Goal: Find specific page/section

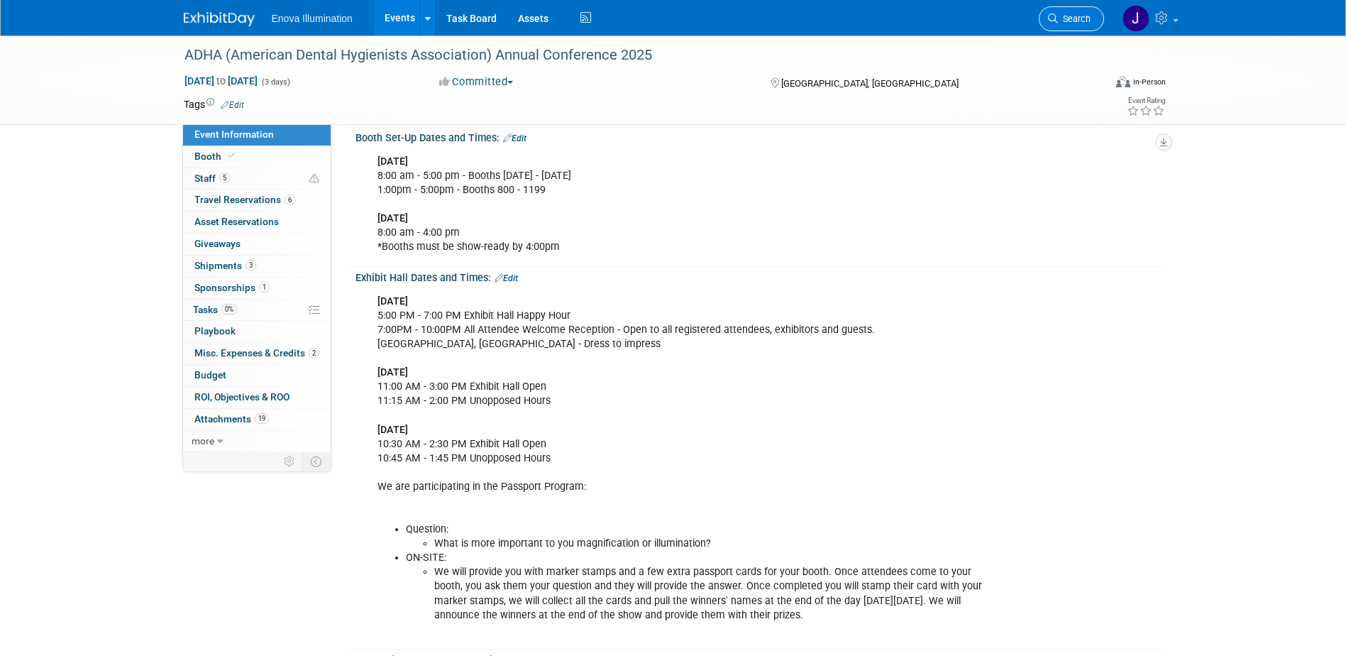
click at [1066, 10] on link "Search" at bounding box center [1071, 18] width 65 height 25
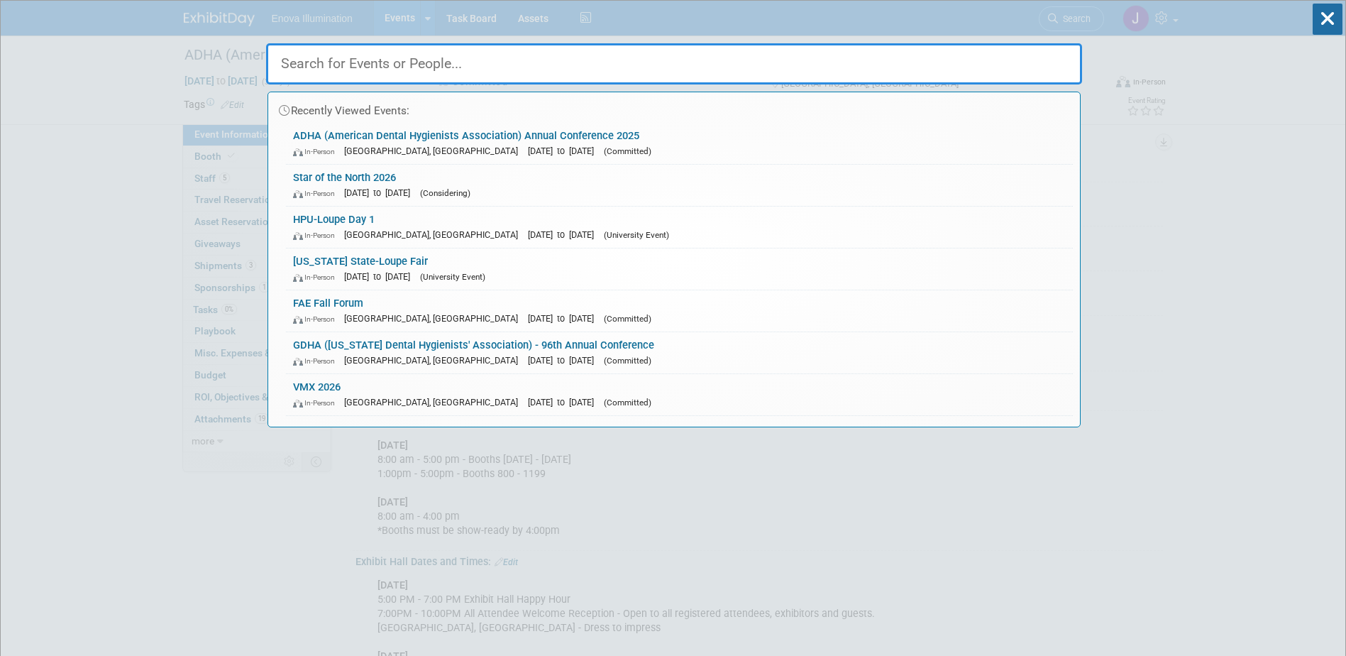
click at [902, 58] on input "text" at bounding box center [674, 63] width 816 height 41
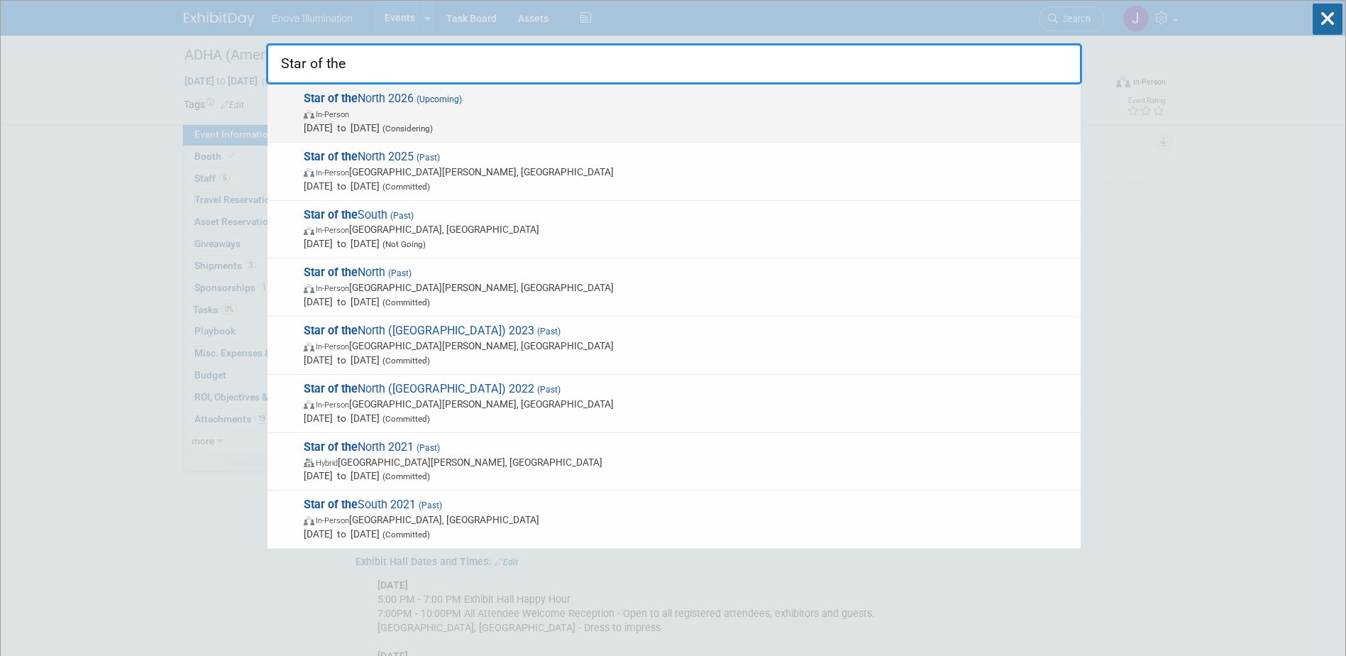
type input "Star of the"
click at [347, 100] on strong "Star of the" at bounding box center [331, 98] width 54 height 13
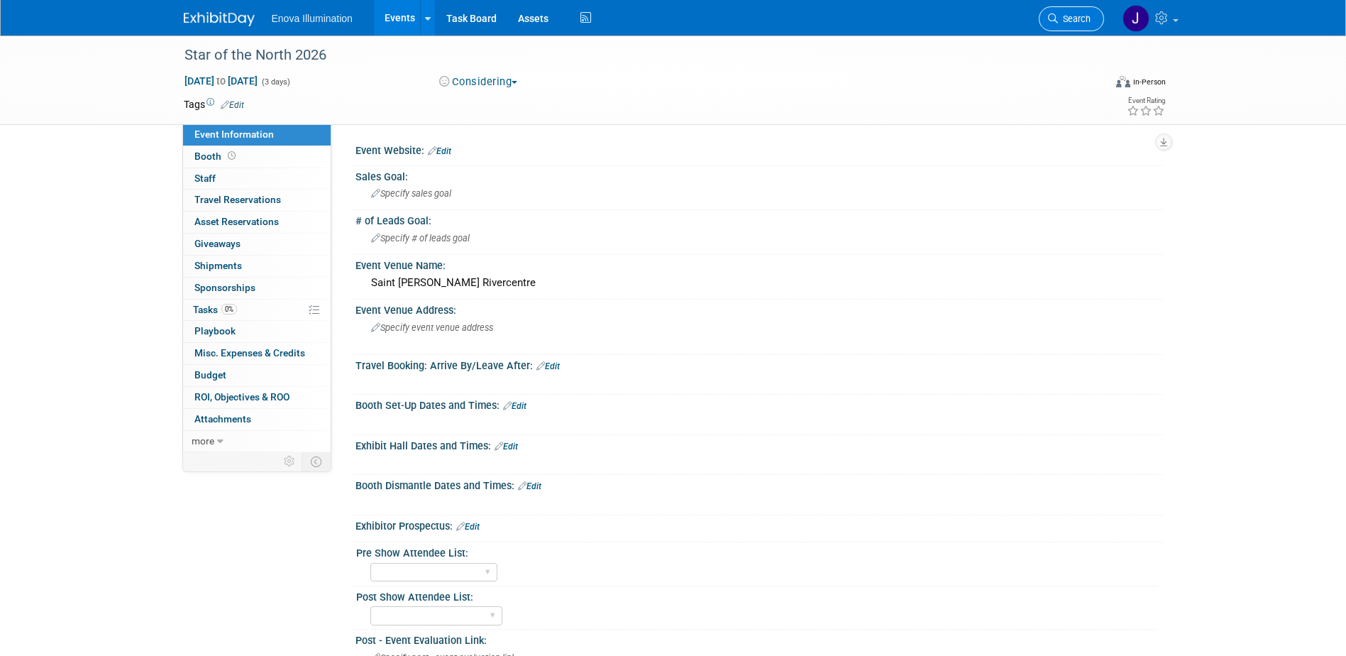
click at [1078, 27] on link "Search" at bounding box center [1071, 18] width 65 height 25
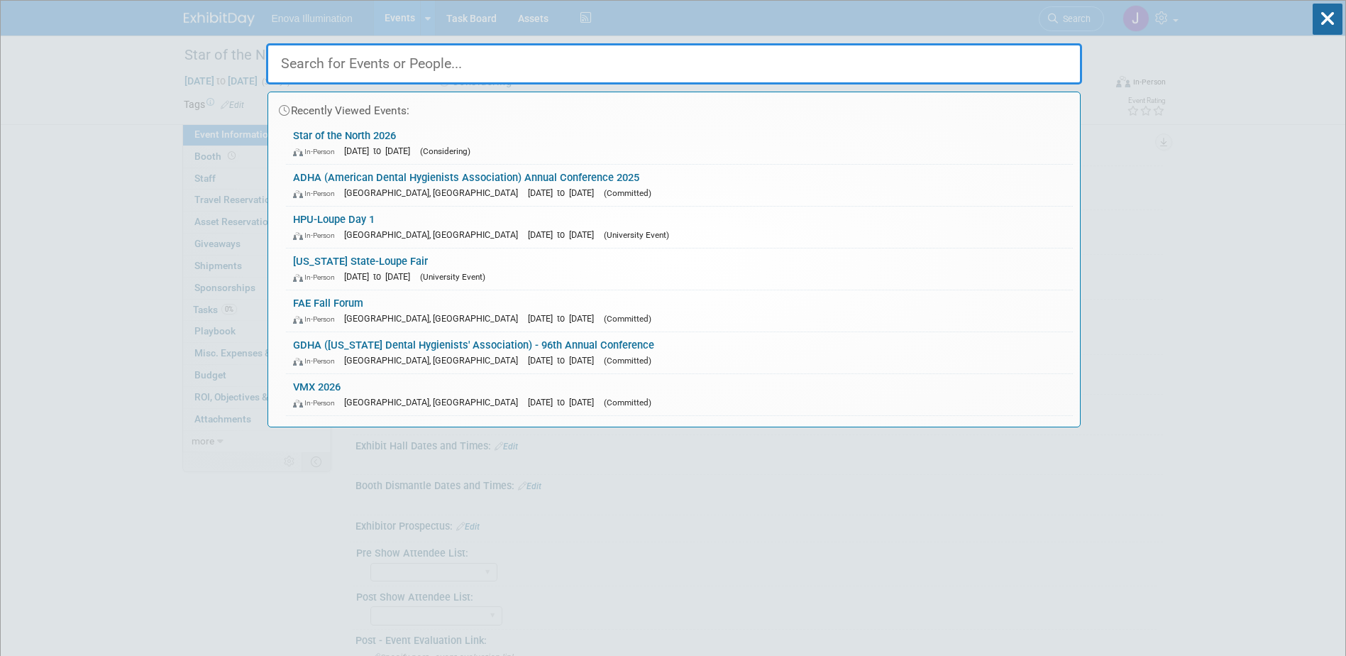
click at [946, 58] on input "text" at bounding box center [674, 63] width 816 height 41
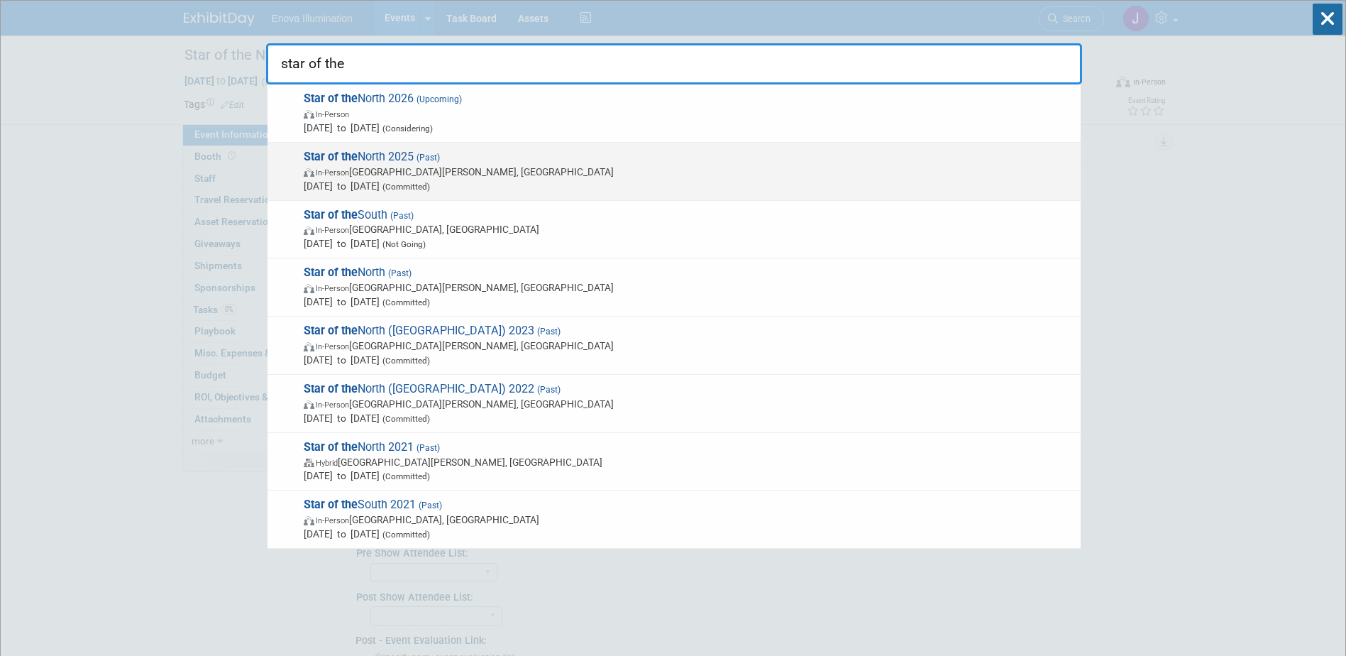
type input "star of the"
click at [387, 160] on span "Star of the North 2025 (Past) In-Person Saint Paul, MN Apr 24, 2025 to Apr 26, …" at bounding box center [686, 171] width 774 height 43
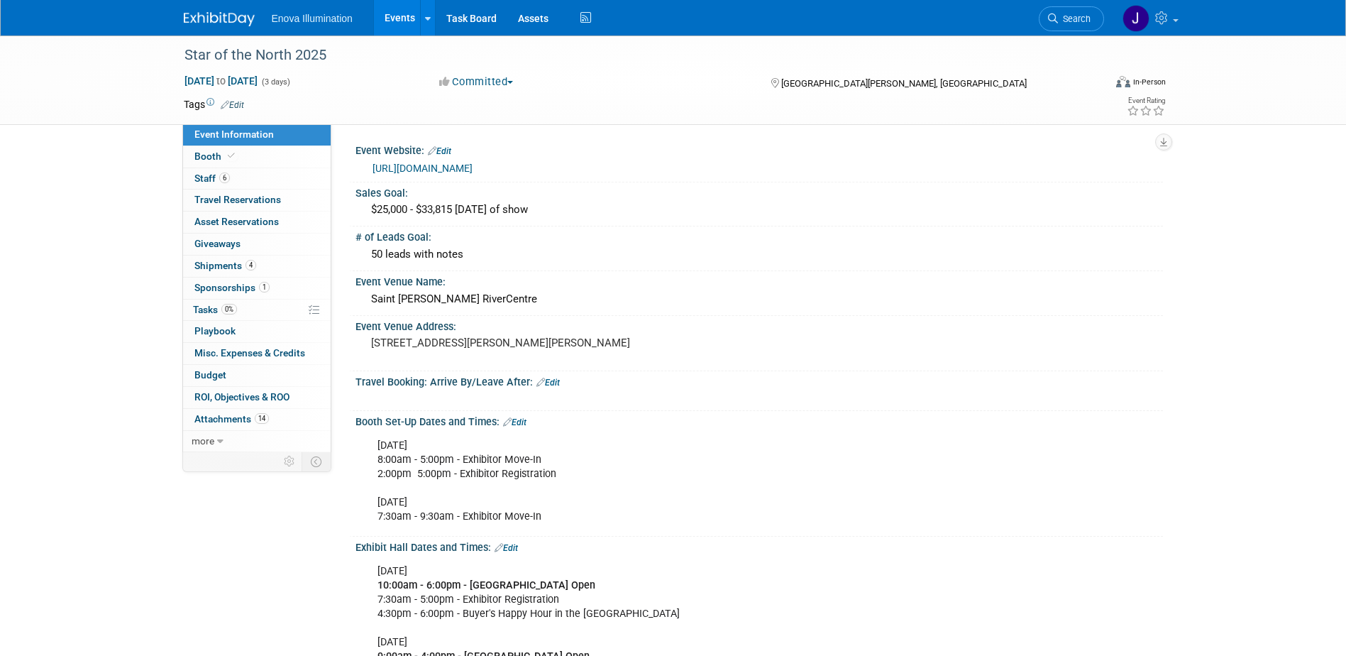
click at [274, 152] on link "Booth" at bounding box center [257, 156] width 148 height 21
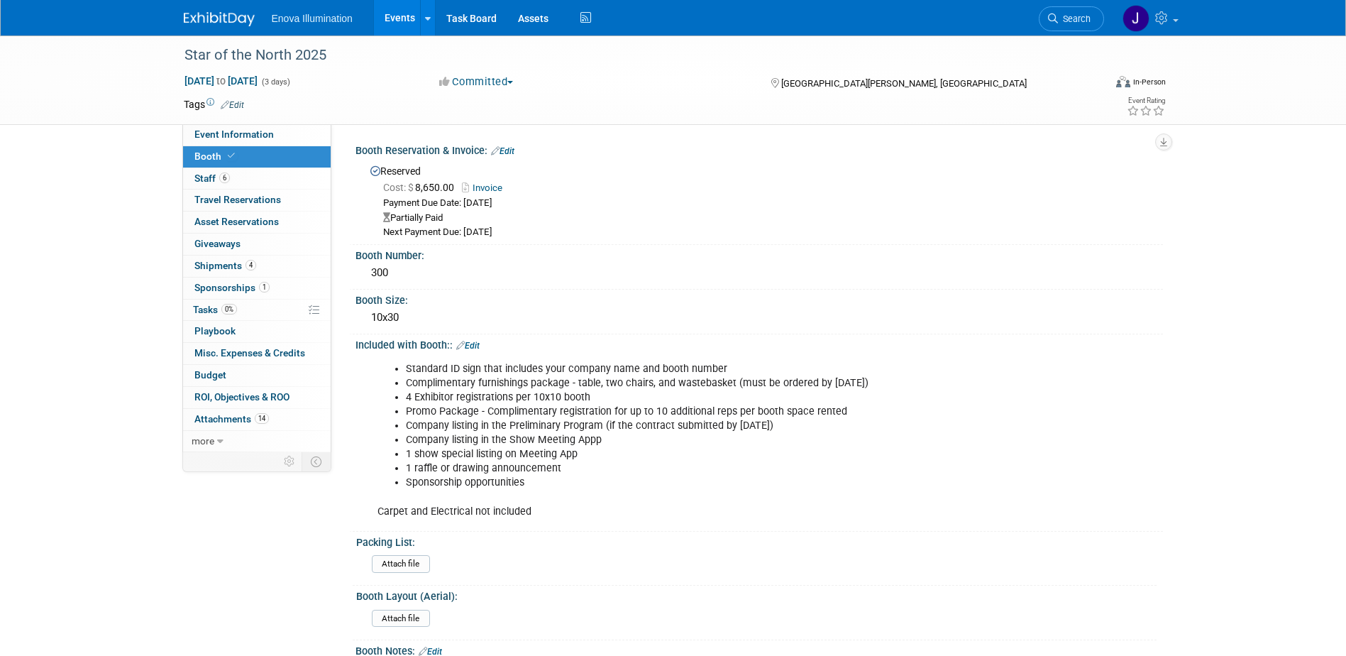
click at [487, 189] on link "Invoice" at bounding box center [486, 187] width 48 height 11
